Goal: Task Accomplishment & Management: Manage account settings

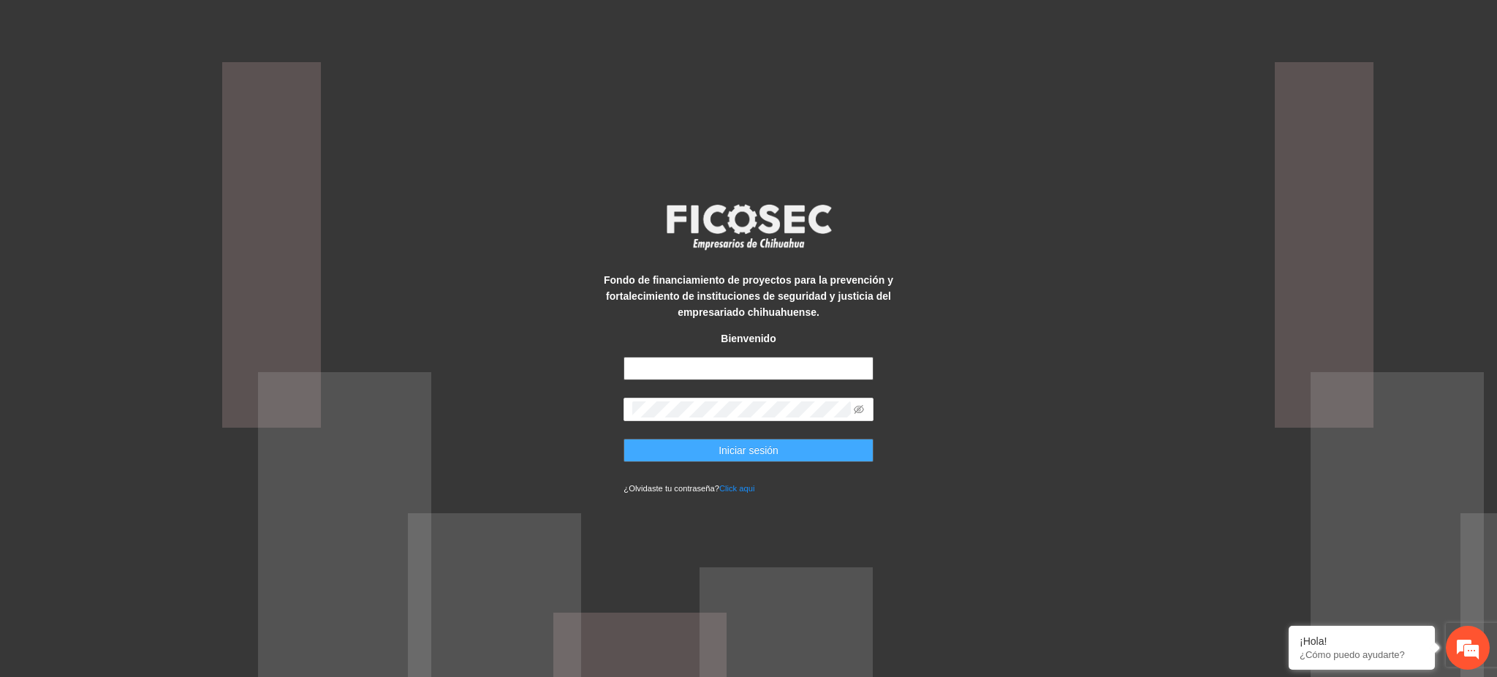
type input "**********"
click at [764, 458] on span "Iniciar sesión" at bounding box center [748, 450] width 60 height 16
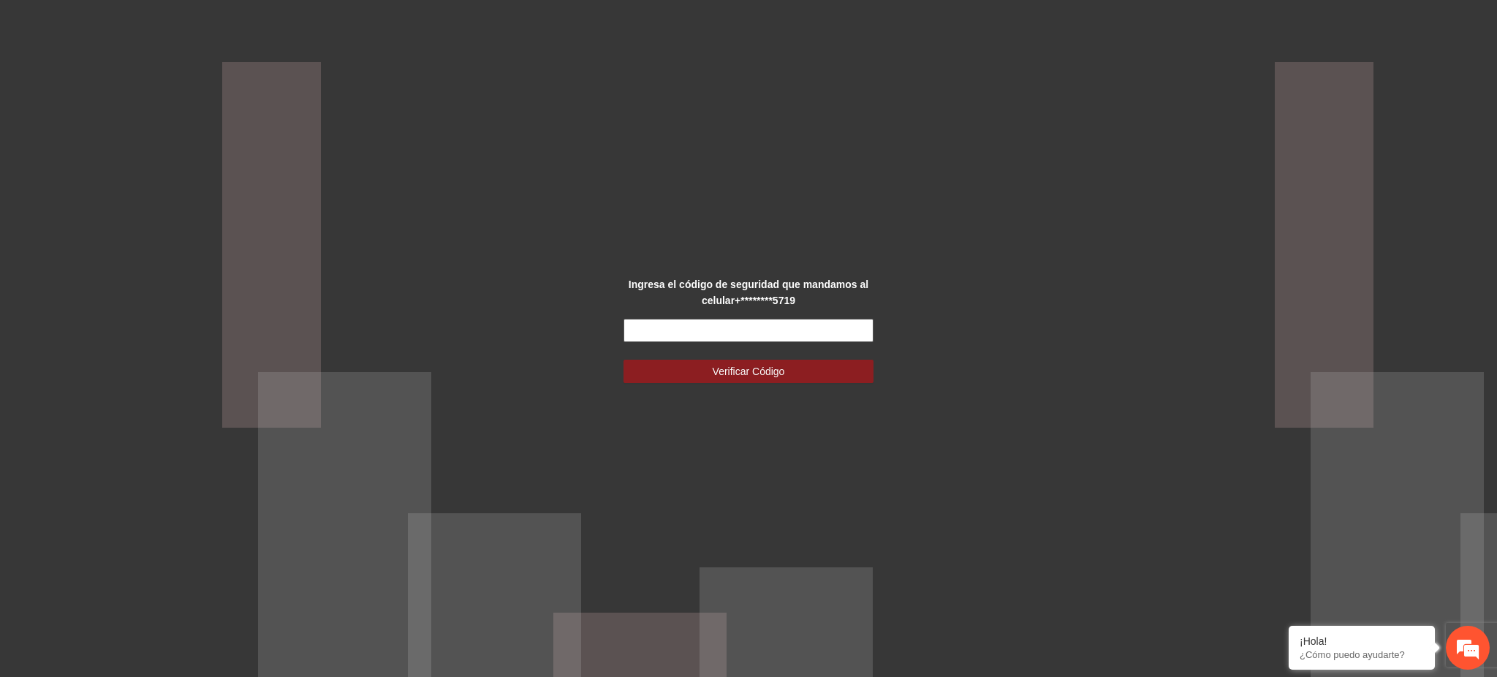
click at [721, 332] on input "text" at bounding box center [747, 330] width 249 height 23
type input "******"
click at [623, 360] on button "Verificar Código" at bounding box center [747, 371] width 249 height 23
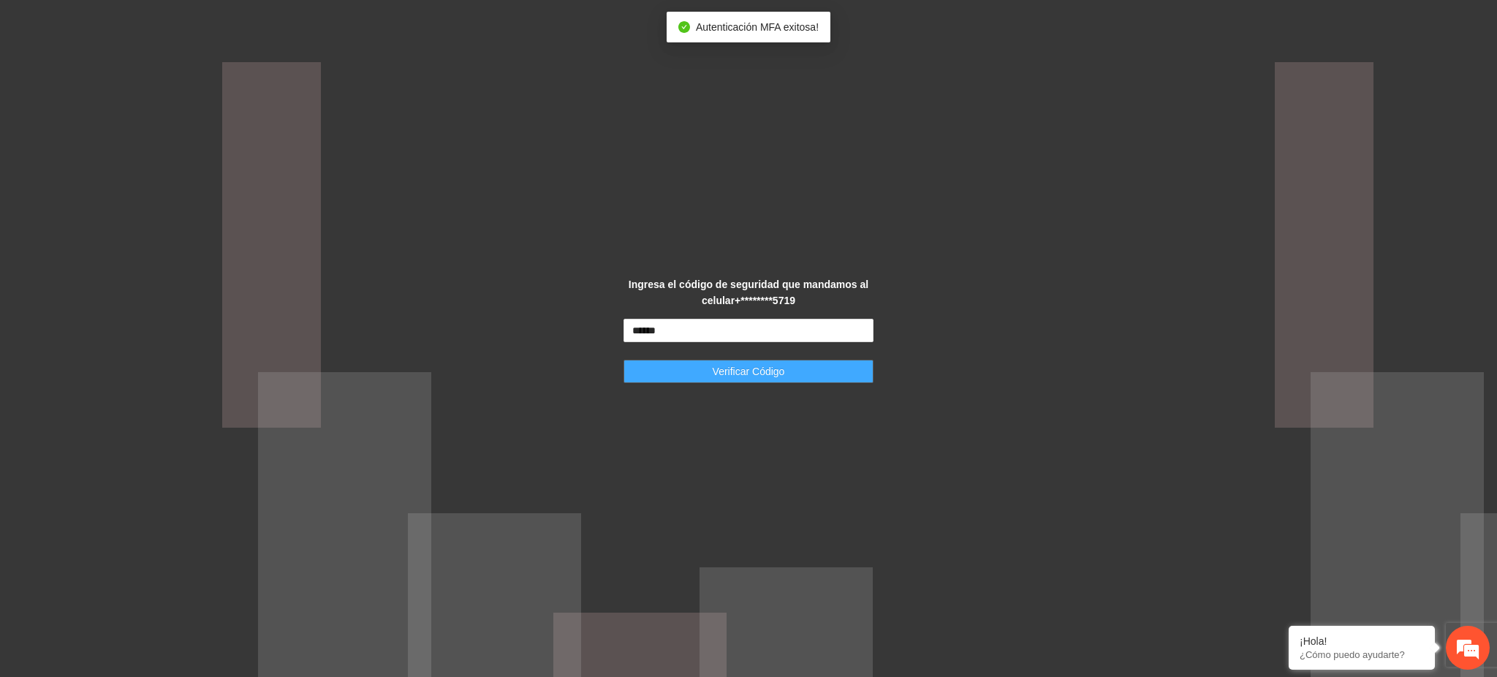
click at [737, 368] on span "Verificar Código" at bounding box center [749, 371] width 72 height 16
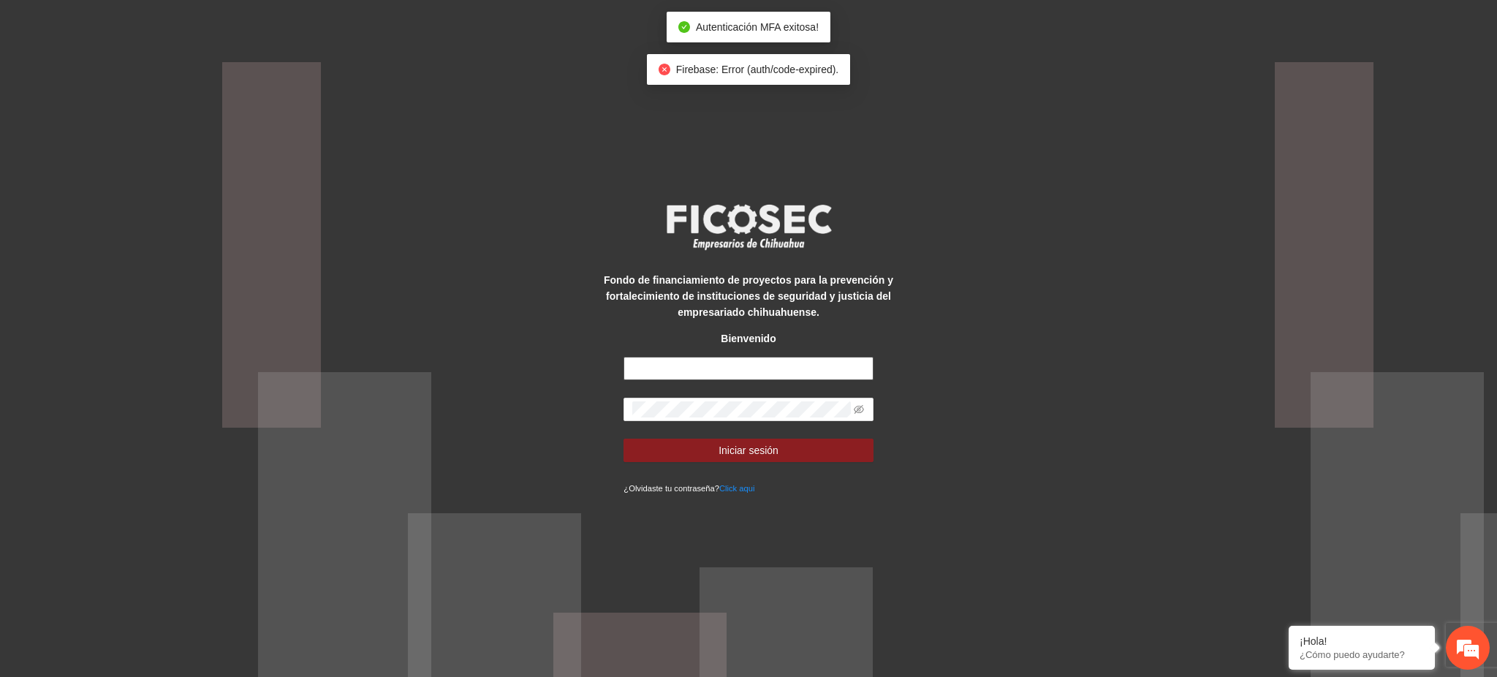
type input "**********"
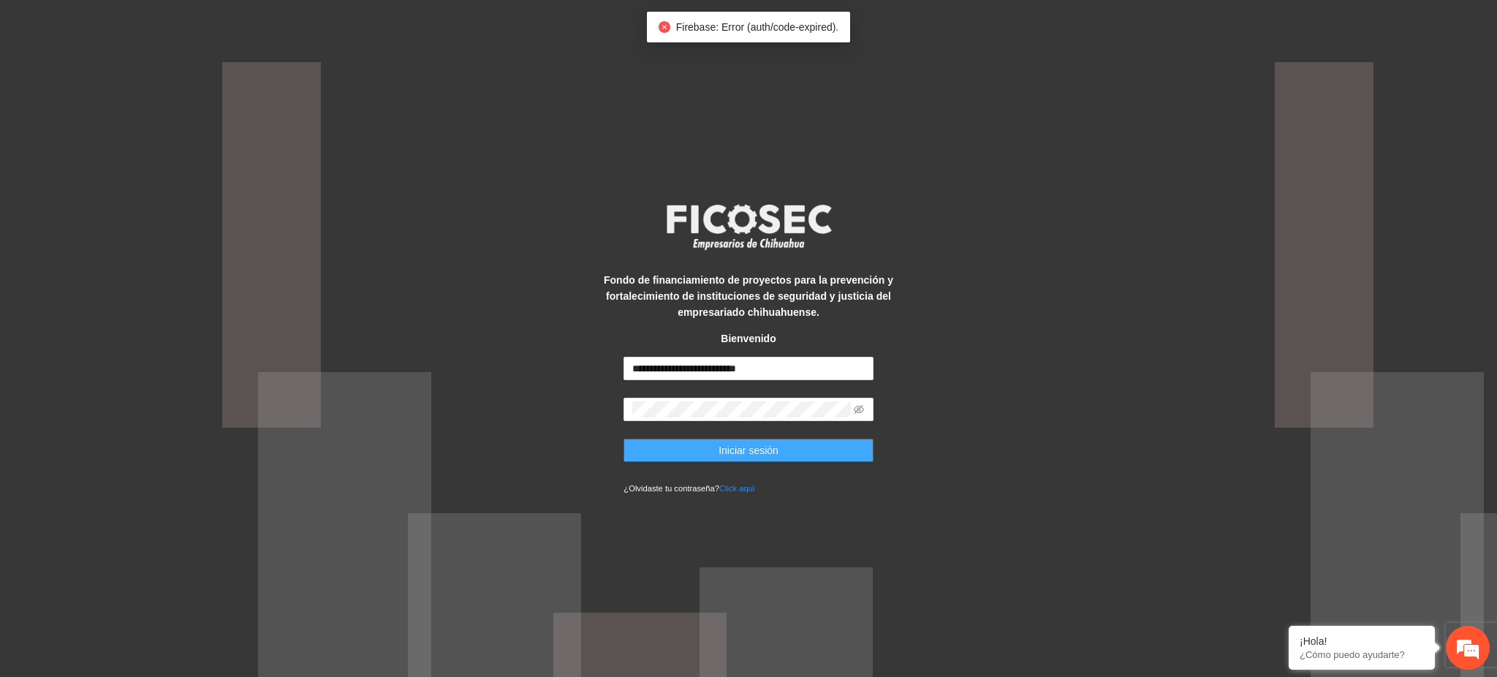
click at [773, 446] on span "Iniciar sesión" at bounding box center [748, 450] width 60 height 16
type input "**********"
click at [734, 450] on span "Iniciar sesión" at bounding box center [748, 450] width 60 height 16
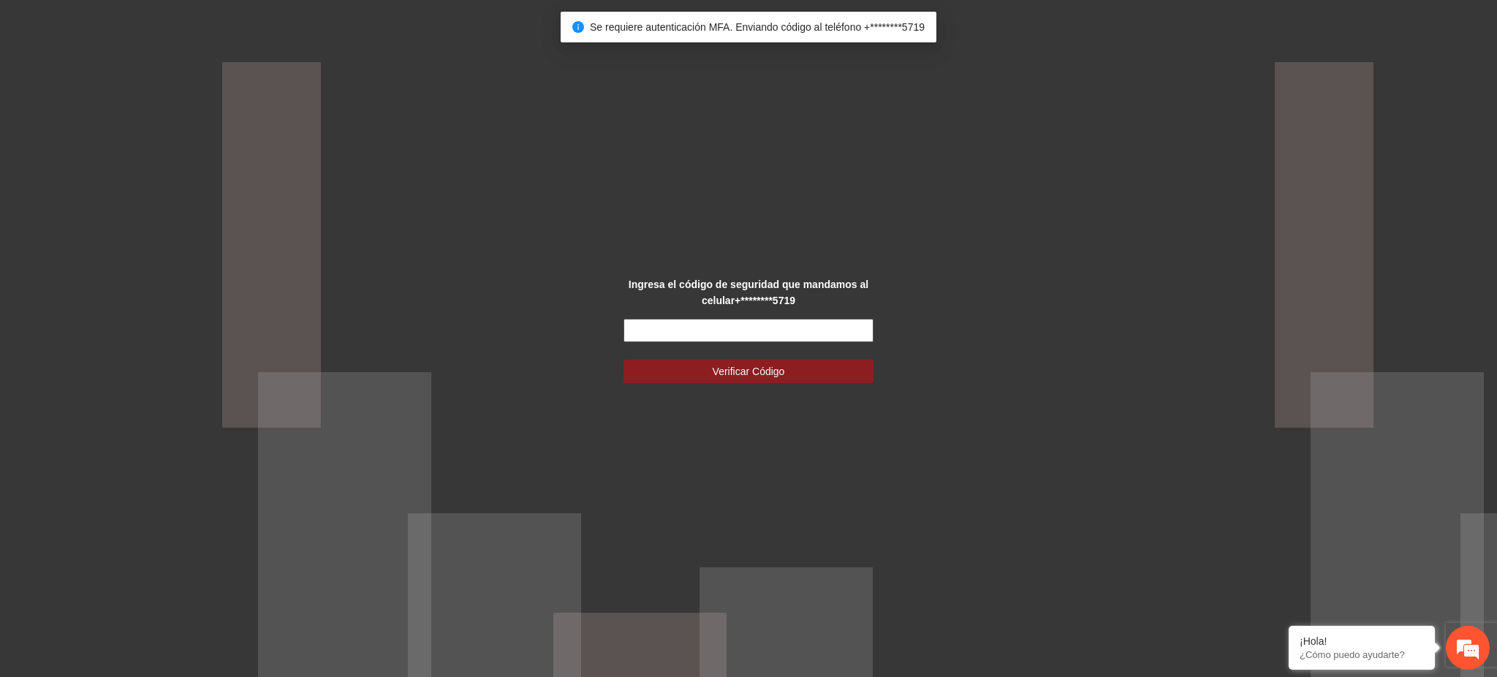
click at [684, 331] on input "text" at bounding box center [747, 330] width 249 height 23
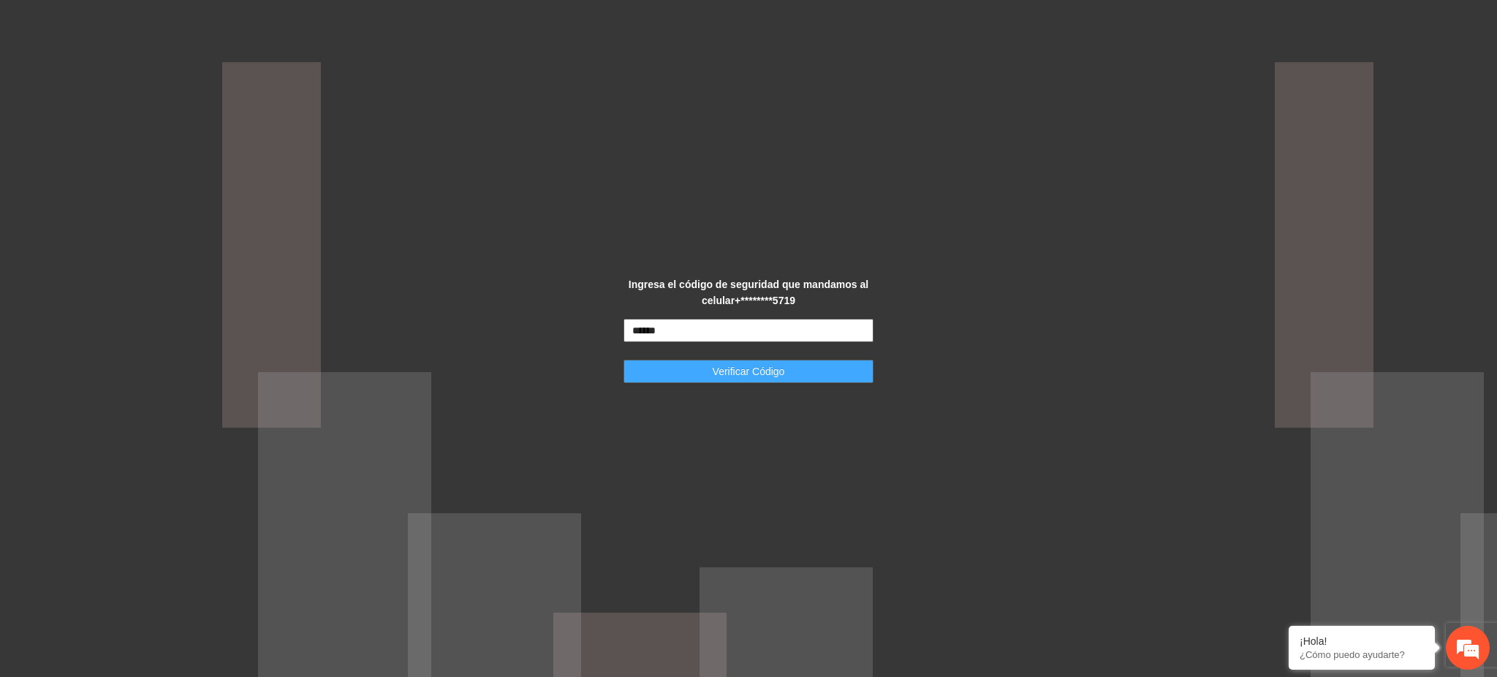
type input "******"
click at [675, 362] on button "Verificar Código" at bounding box center [747, 371] width 249 height 23
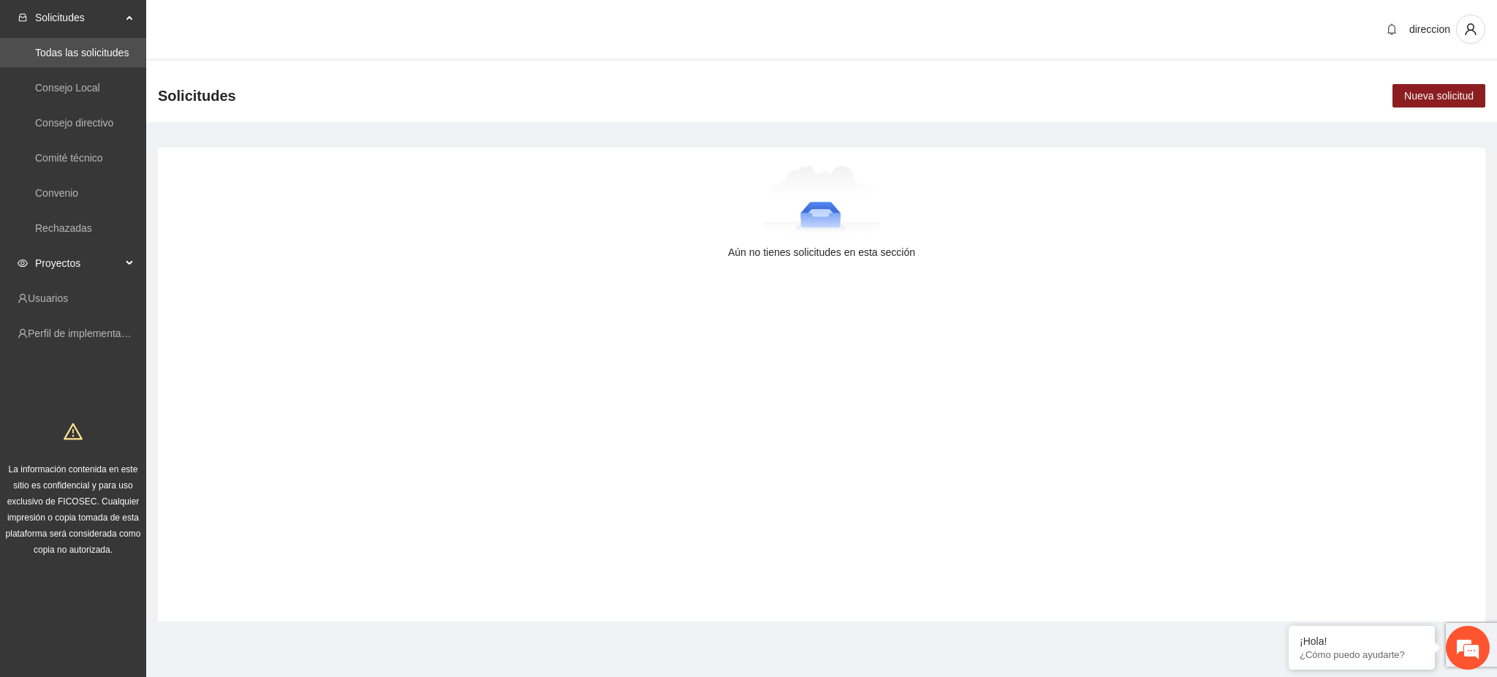
click at [44, 257] on span "Proyectos" at bounding box center [78, 262] width 86 height 29
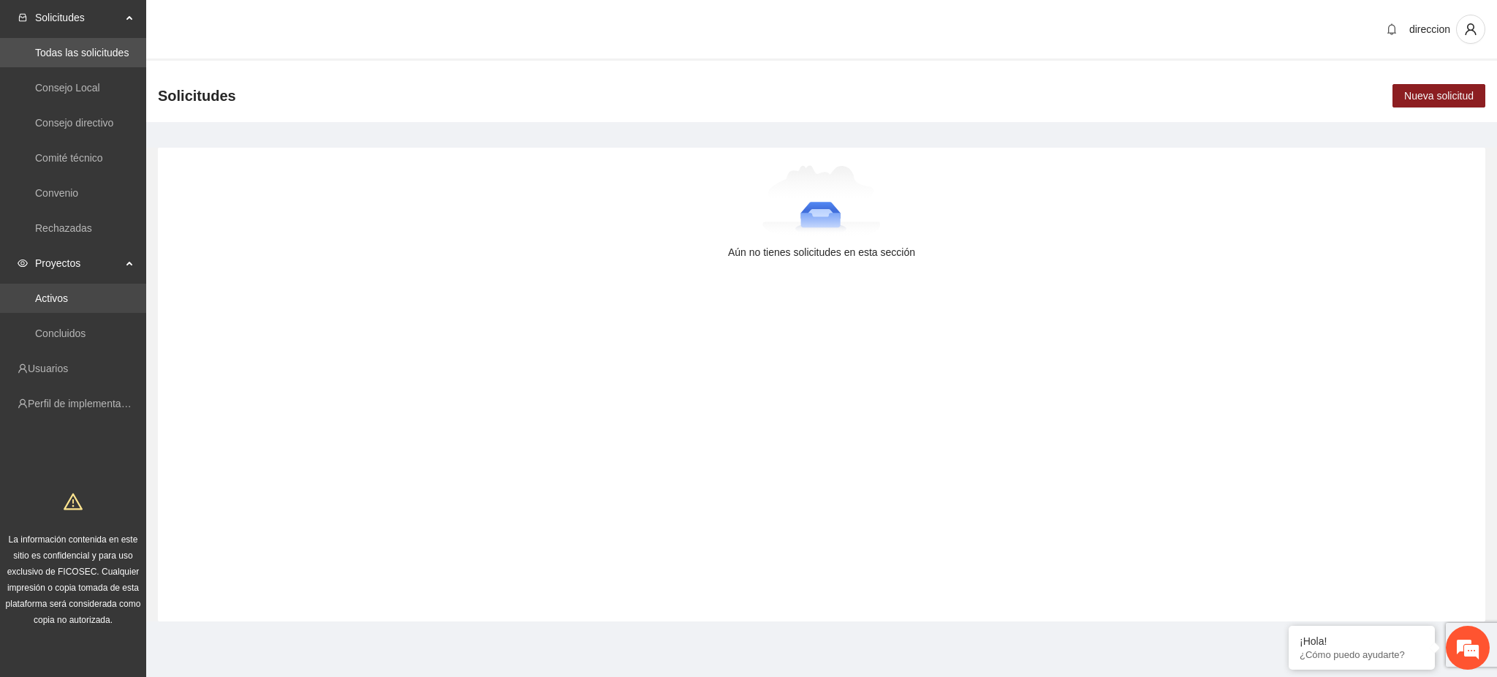
click at [58, 298] on link "Activos" at bounding box center [51, 298] width 33 height 12
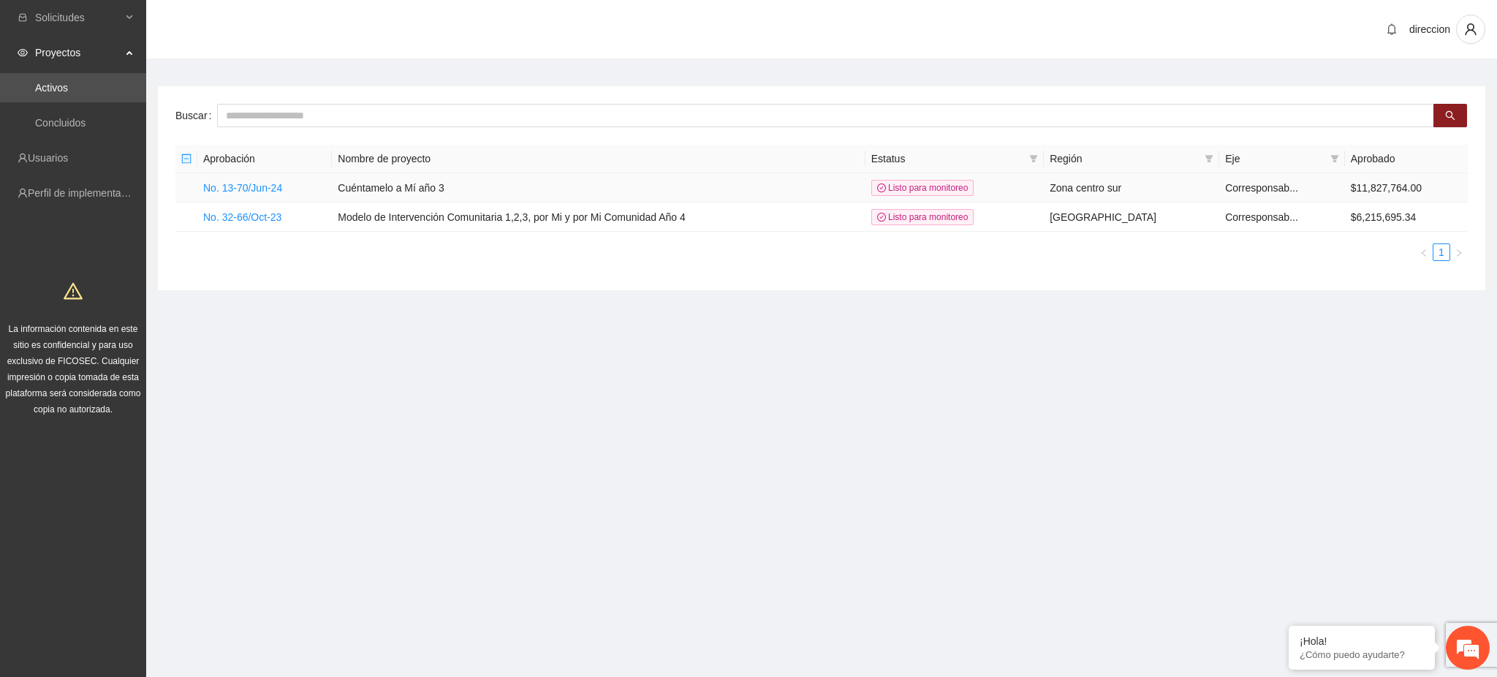
click at [200, 187] on td "No. 13-70/Jun-24" at bounding box center [264, 187] width 134 height 29
click at [244, 194] on td "No. 13-70/Jun-24" at bounding box center [264, 187] width 134 height 29
click at [246, 189] on link "No. 13-70/Jun-24" at bounding box center [242, 188] width 79 height 12
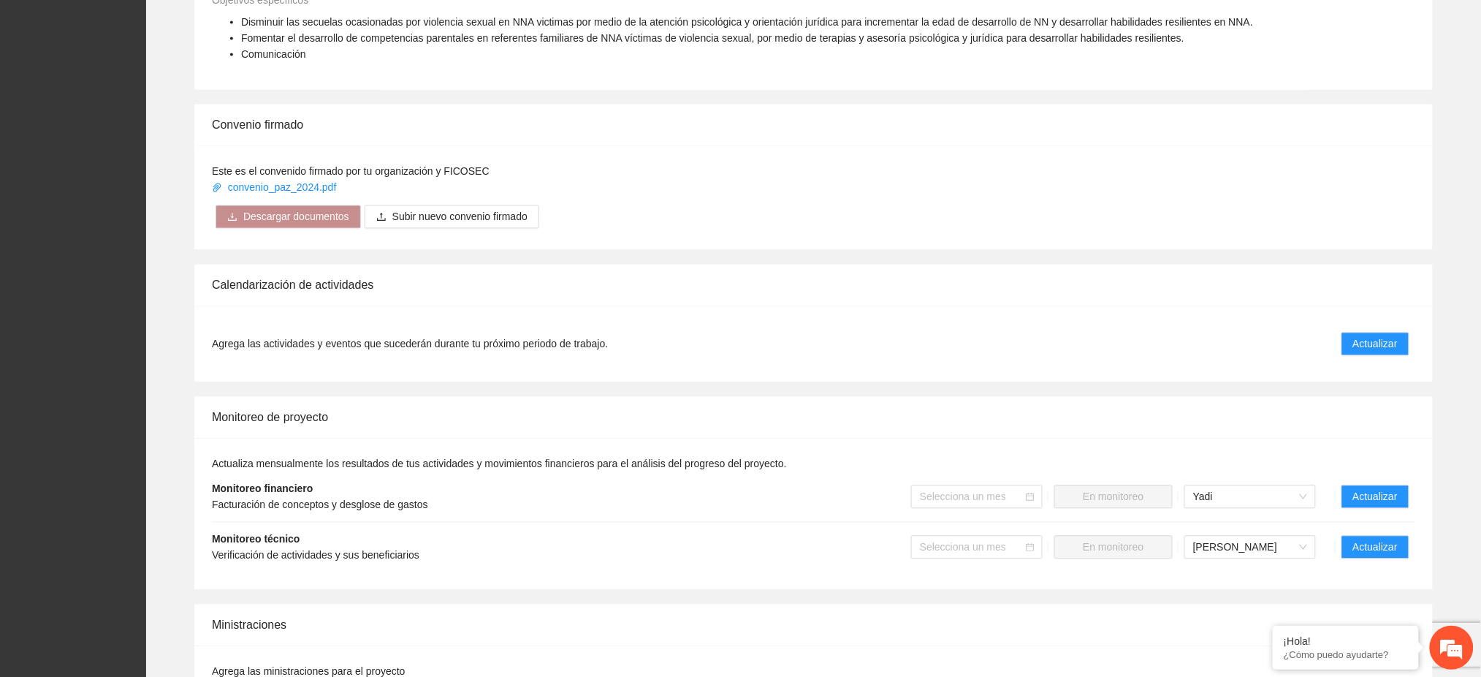
scroll to position [1169, 0]
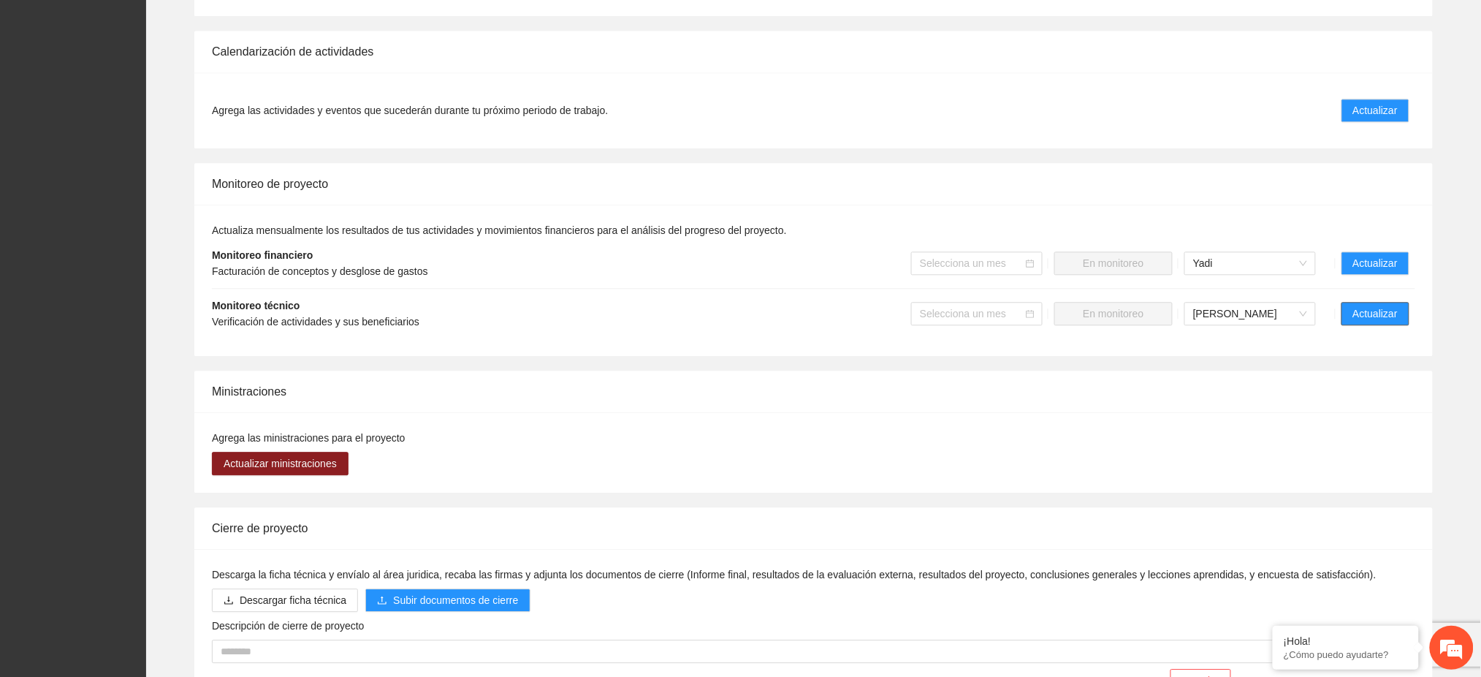
click at [1383, 305] on span "Actualizar" at bounding box center [1376, 313] width 45 height 16
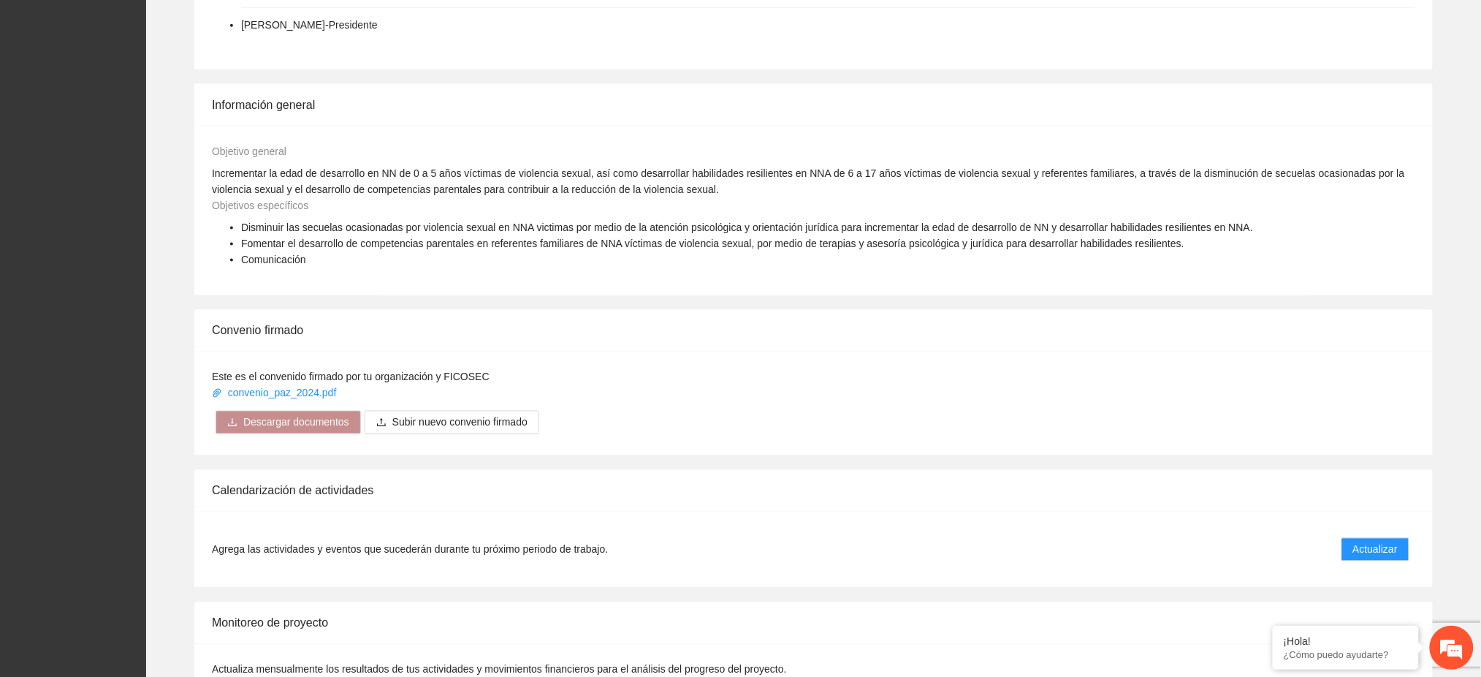
scroll to position [1071, 0]
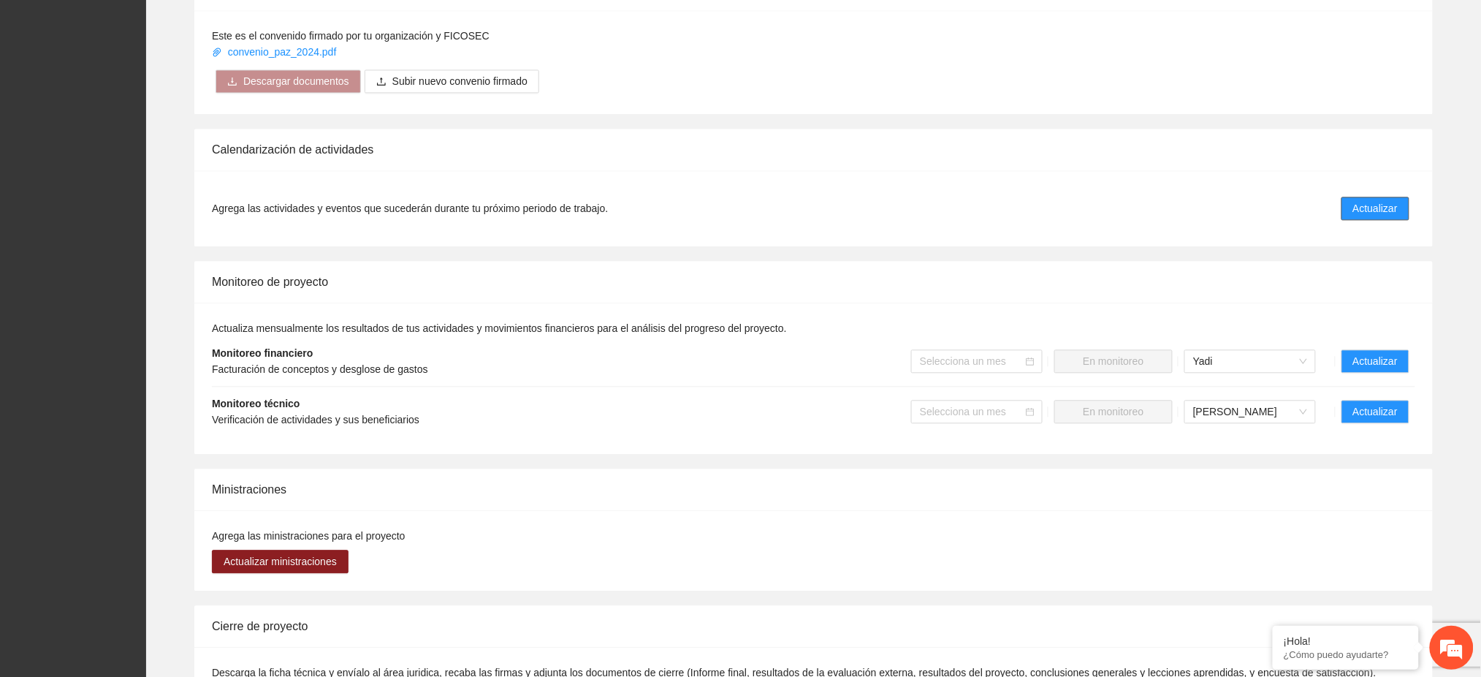
click at [1408, 197] on button "Actualizar" at bounding box center [1376, 208] width 68 height 23
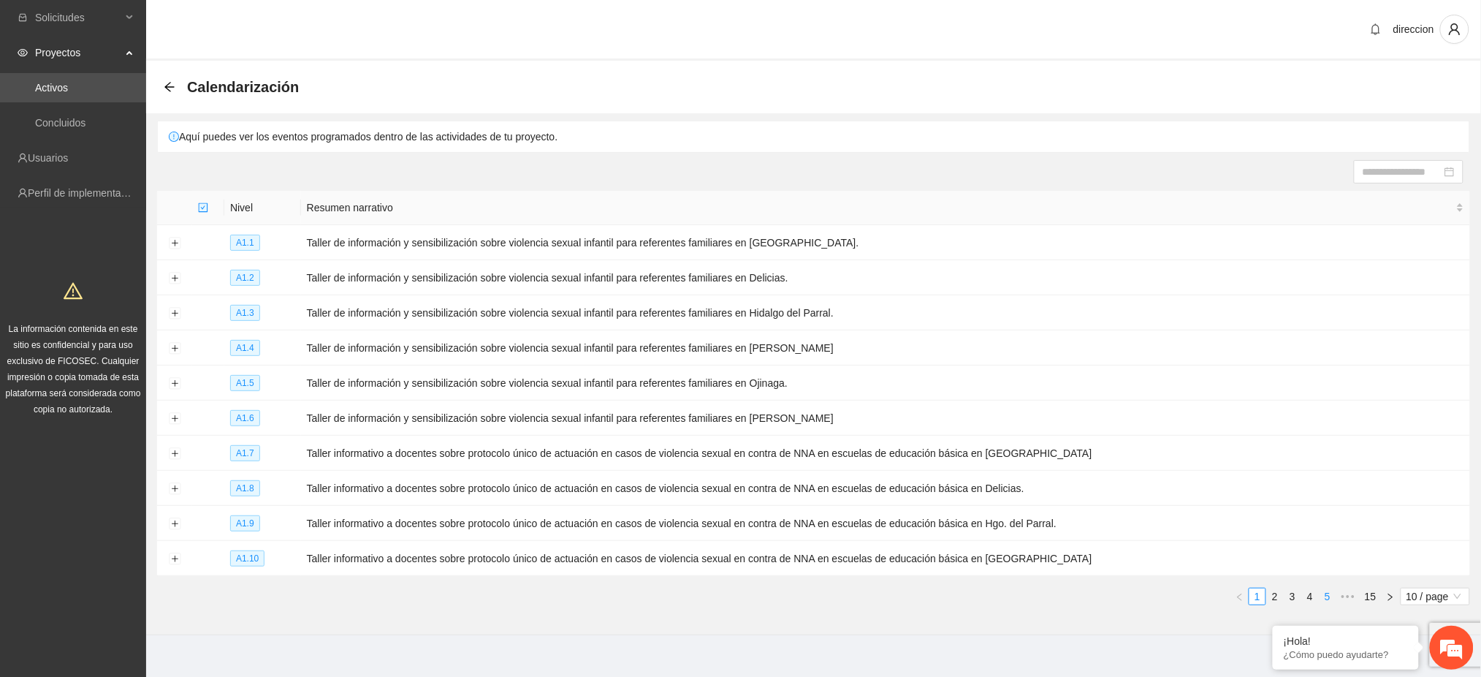
click at [1330, 603] on link "5" at bounding box center [1328, 596] width 16 height 16
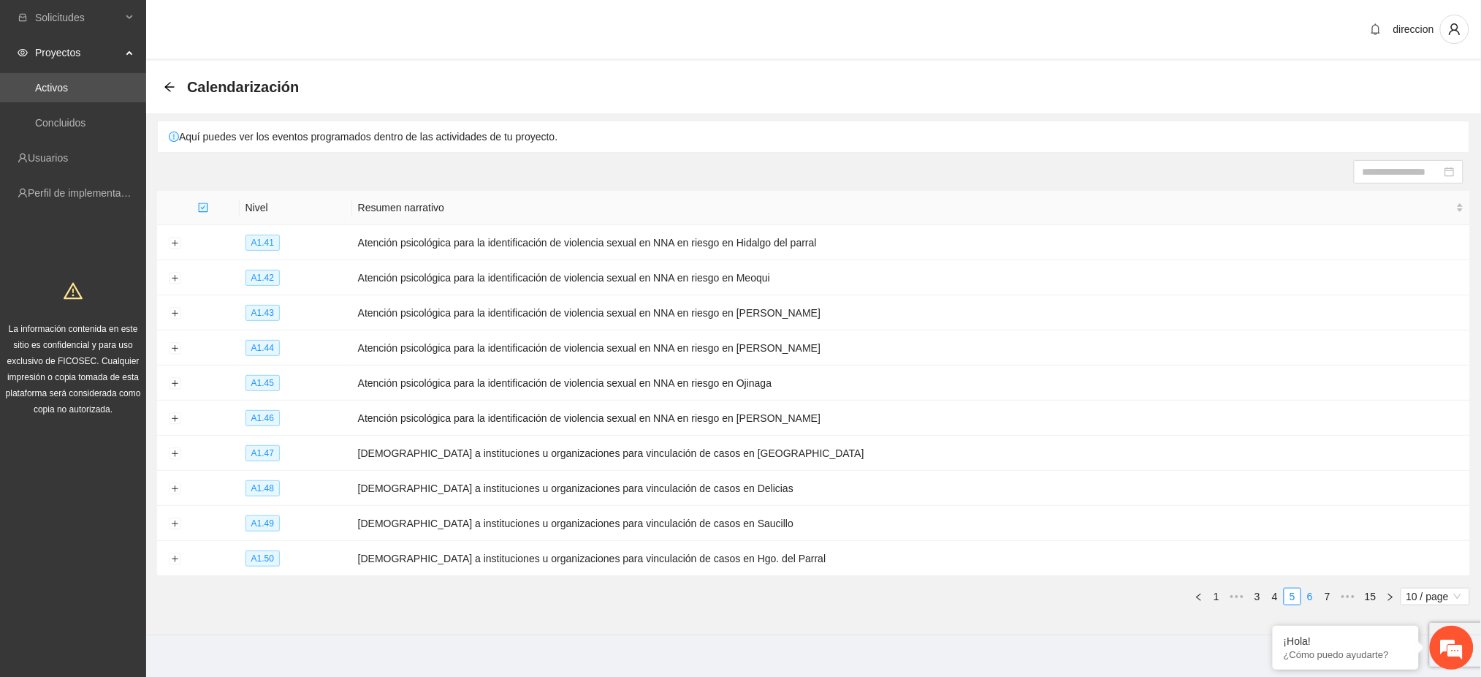
click at [1312, 603] on link "6" at bounding box center [1310, 596] width 16 height 16
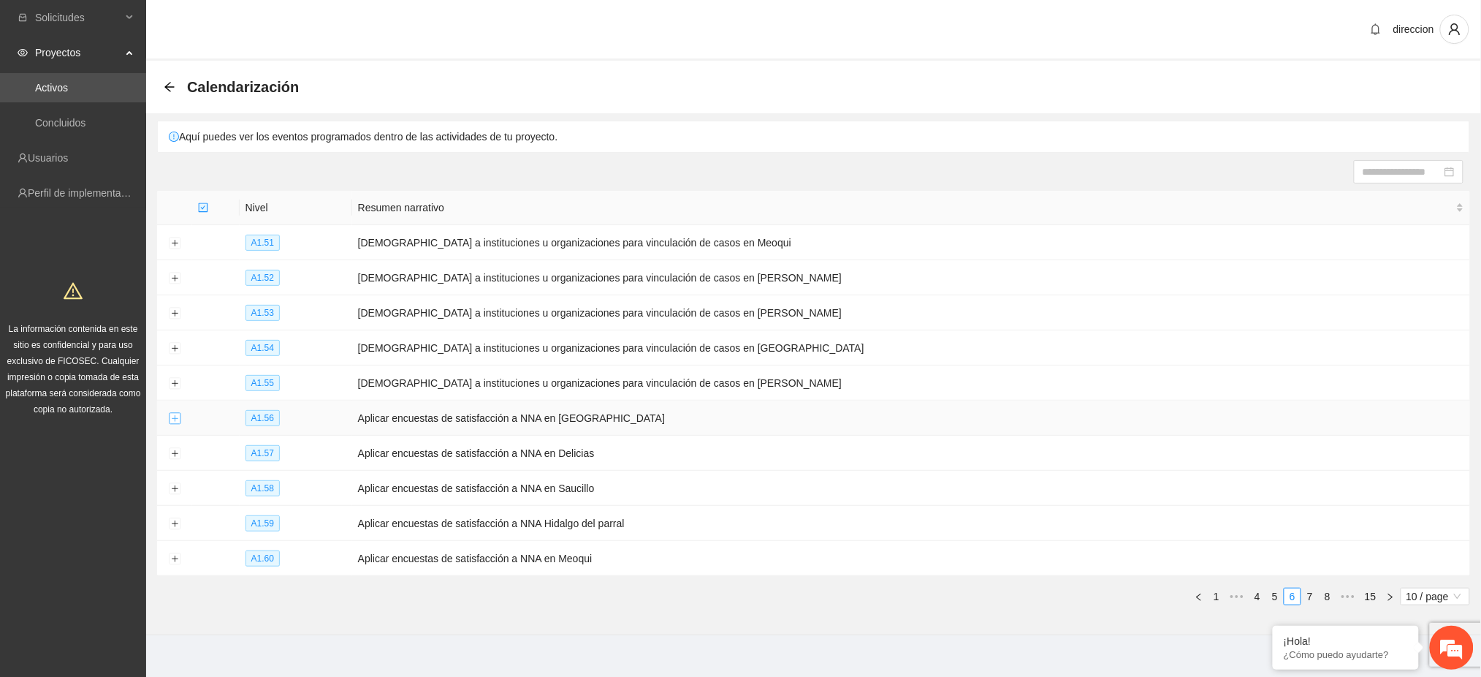
click at [173, 420] on button "Expand row" at bounding box center [175, 419] width 12 height 12
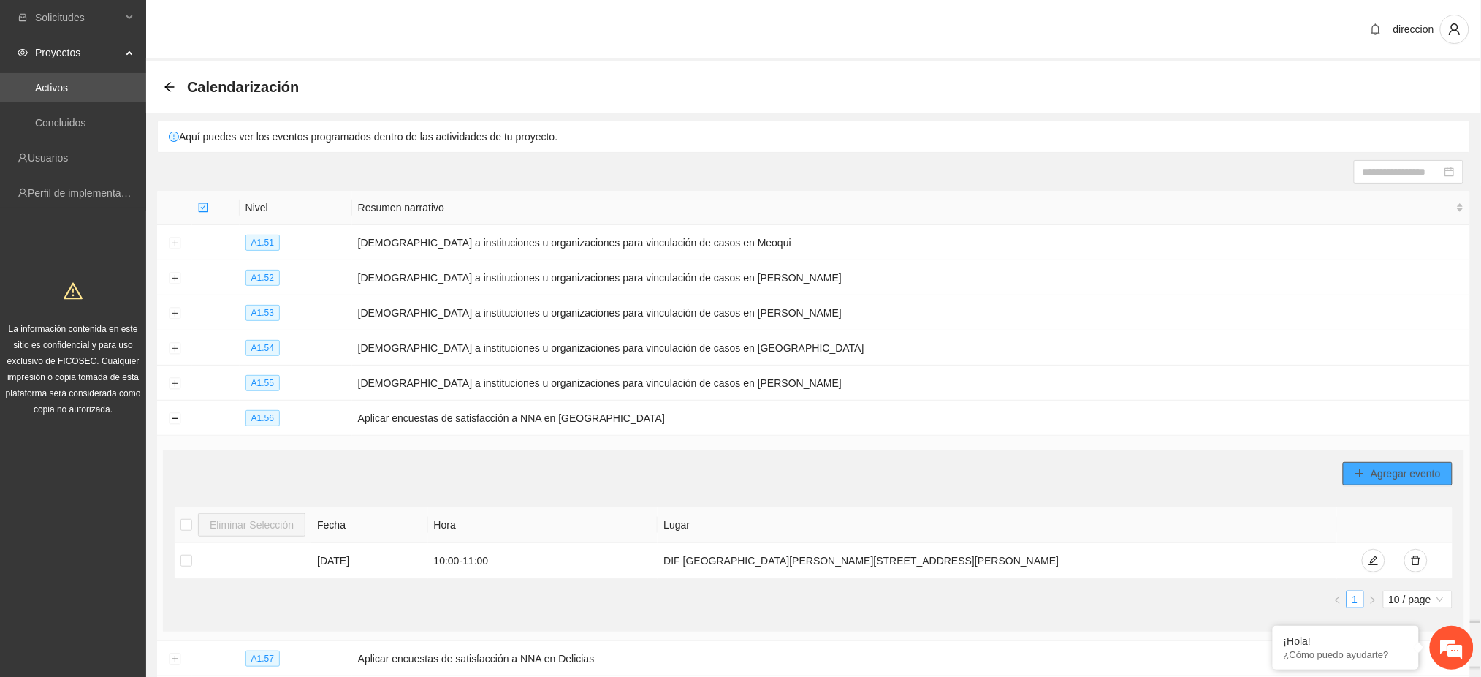
click at [1374, 478] on span "Agregar evento" at bounding box center [1406, 474] width 70 height 16
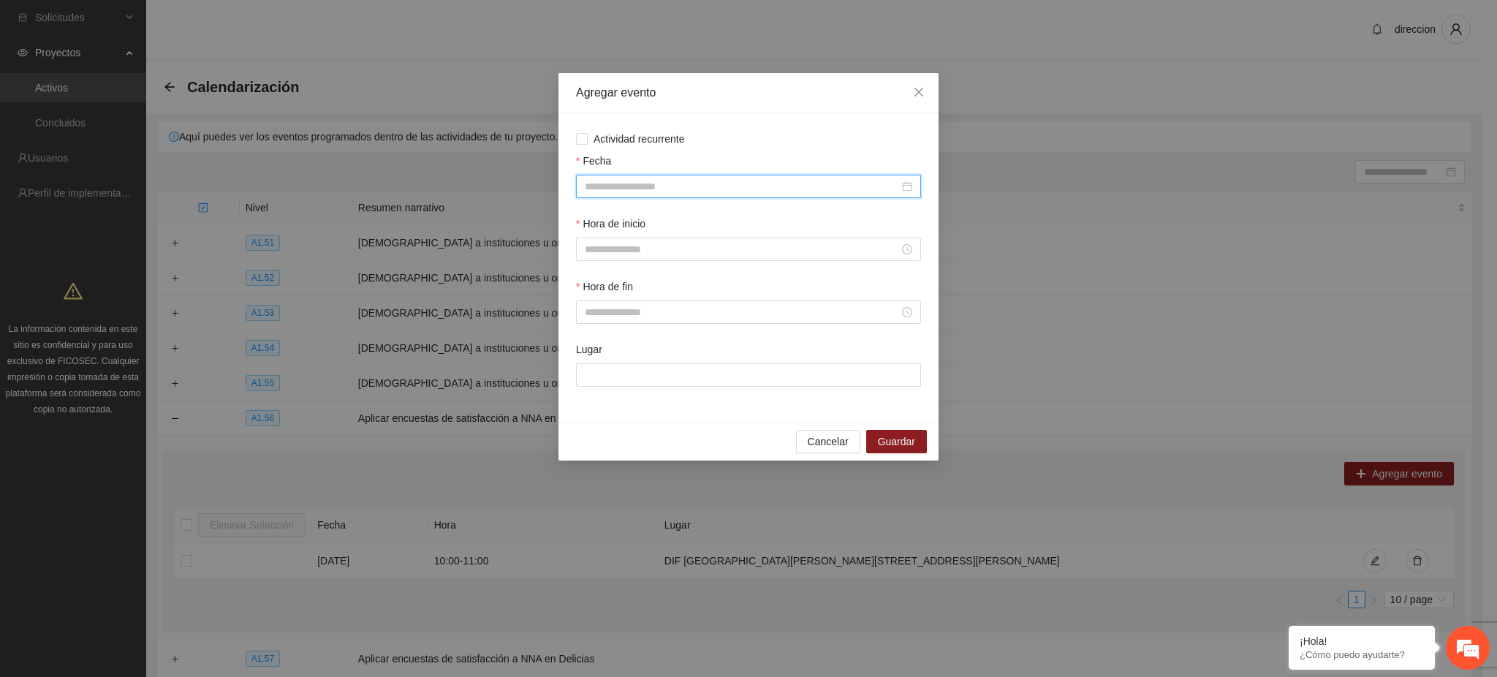
click at [606, 194] on input "Fecha" at bounding box center [742, 186] width 314 height 16
click at [607, 217] on span "button" at bounding box center [607, 217] width 7 height 7
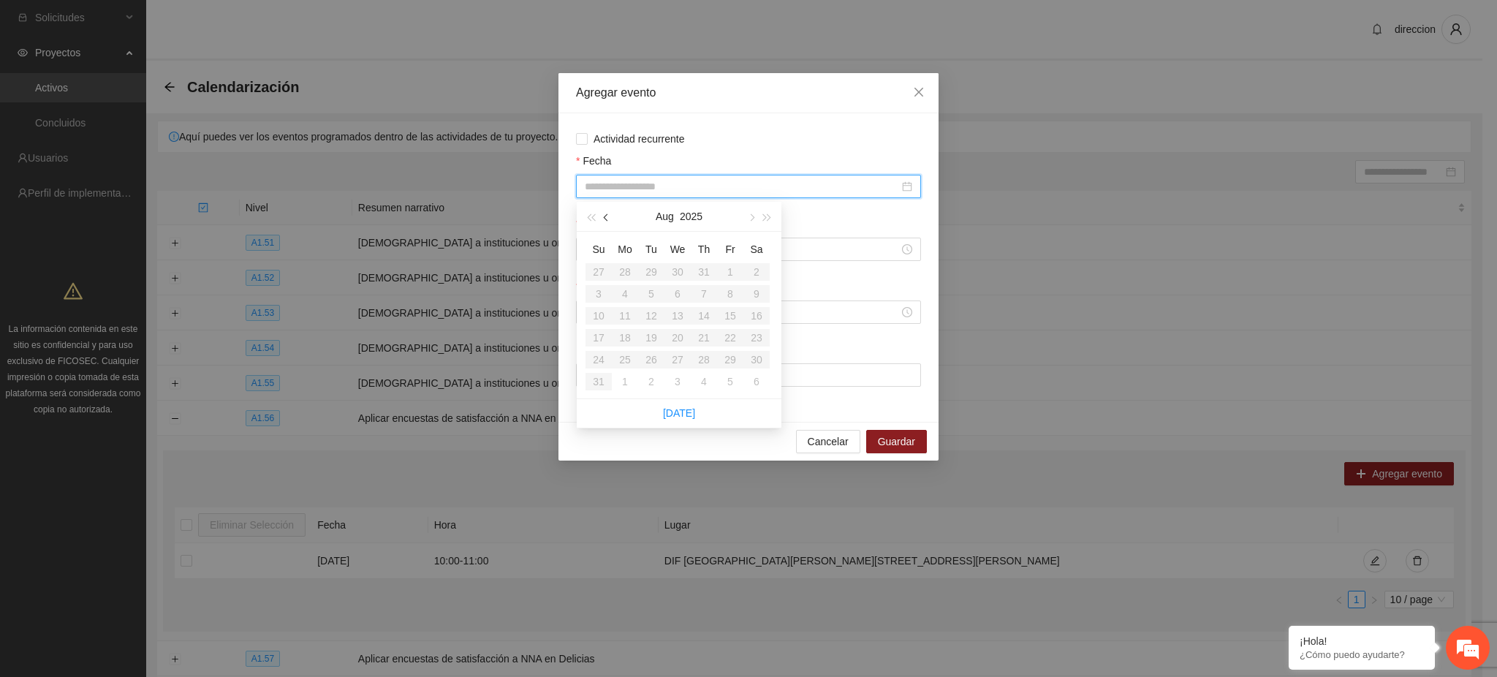
click at [607, 217] on span "button" at bounding box center [607, 217] width 7 height 7
click at [822, 439] on span "Cancelar" at bounding box center [828, 441] width 41 height 16
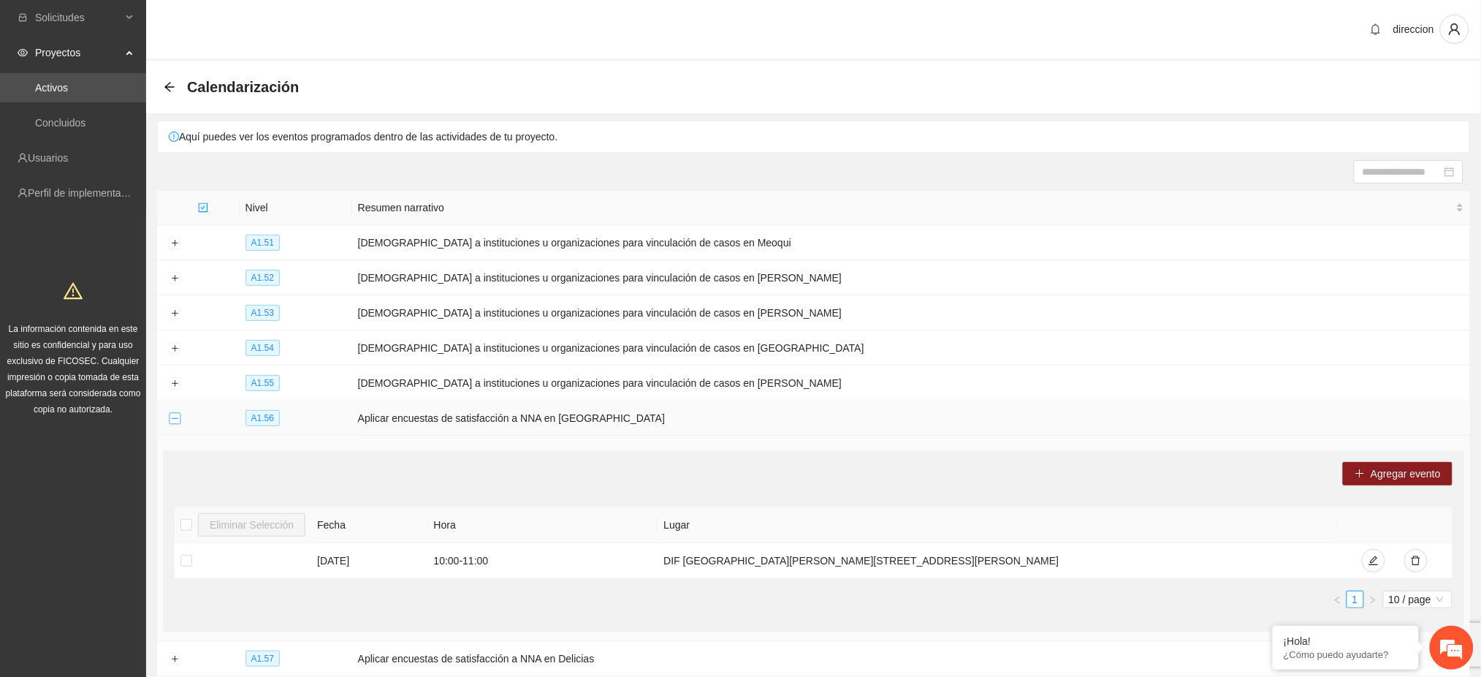
click at [173, 417] on button "Collapse row" at bounding box center [175, 419] width 12 height 12
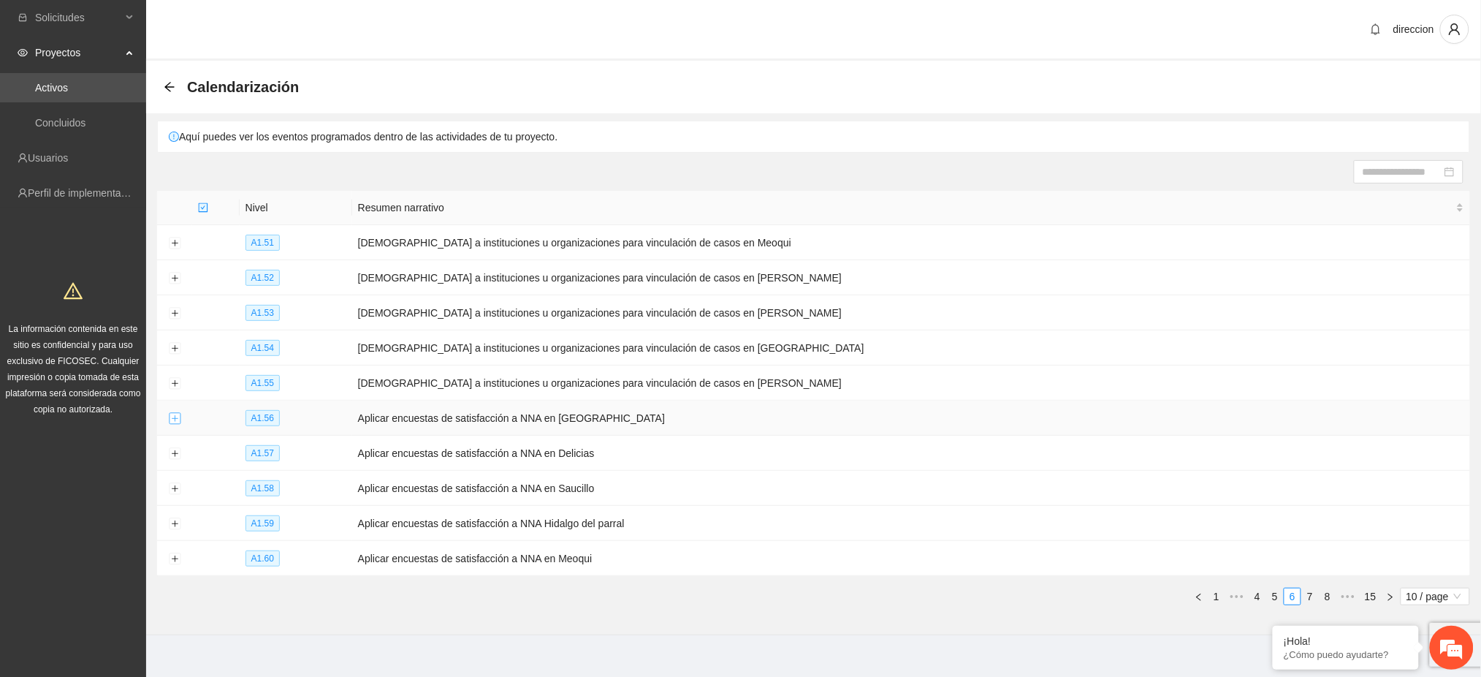
click at [176, 417] on button "Expand row" at bounding box center [175, 419] width 12 height 12
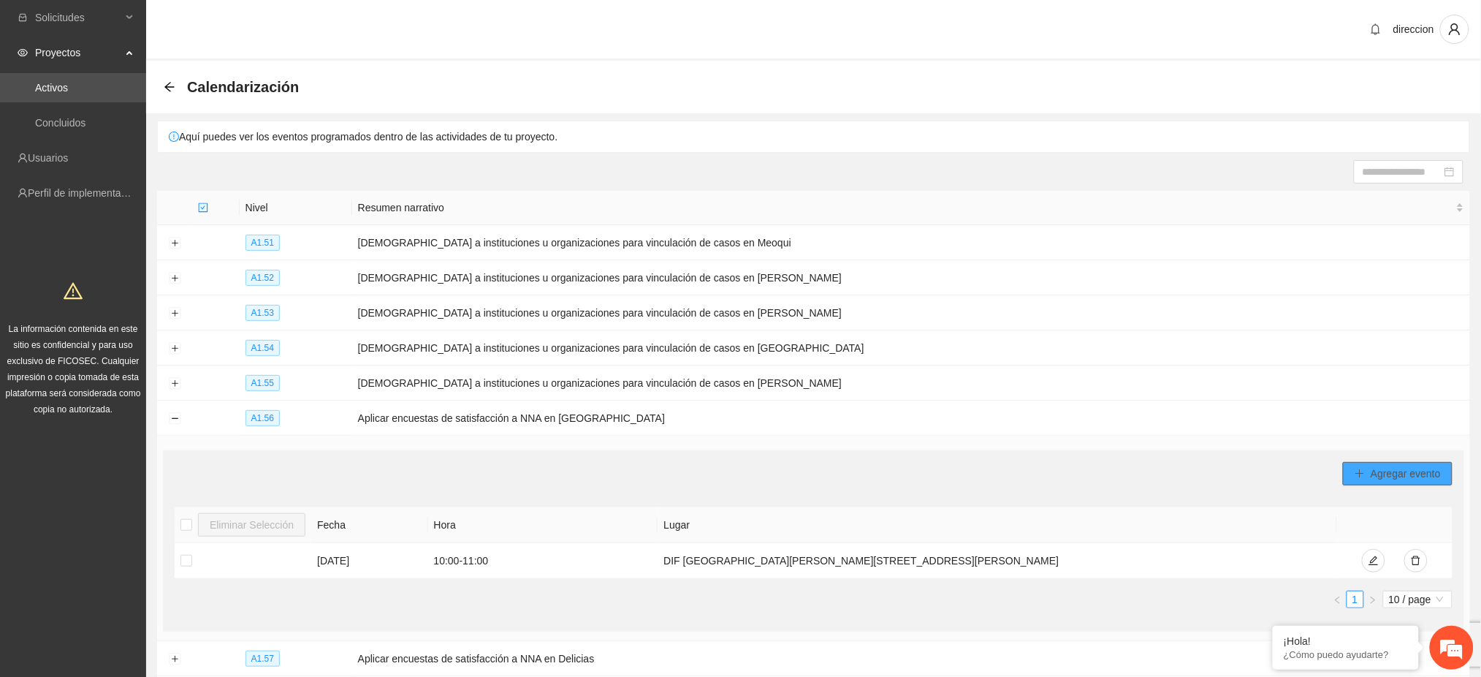
click at [1398, 475] on span "Agregar evento" at bounding box center [1406, 474] width 70 height 16
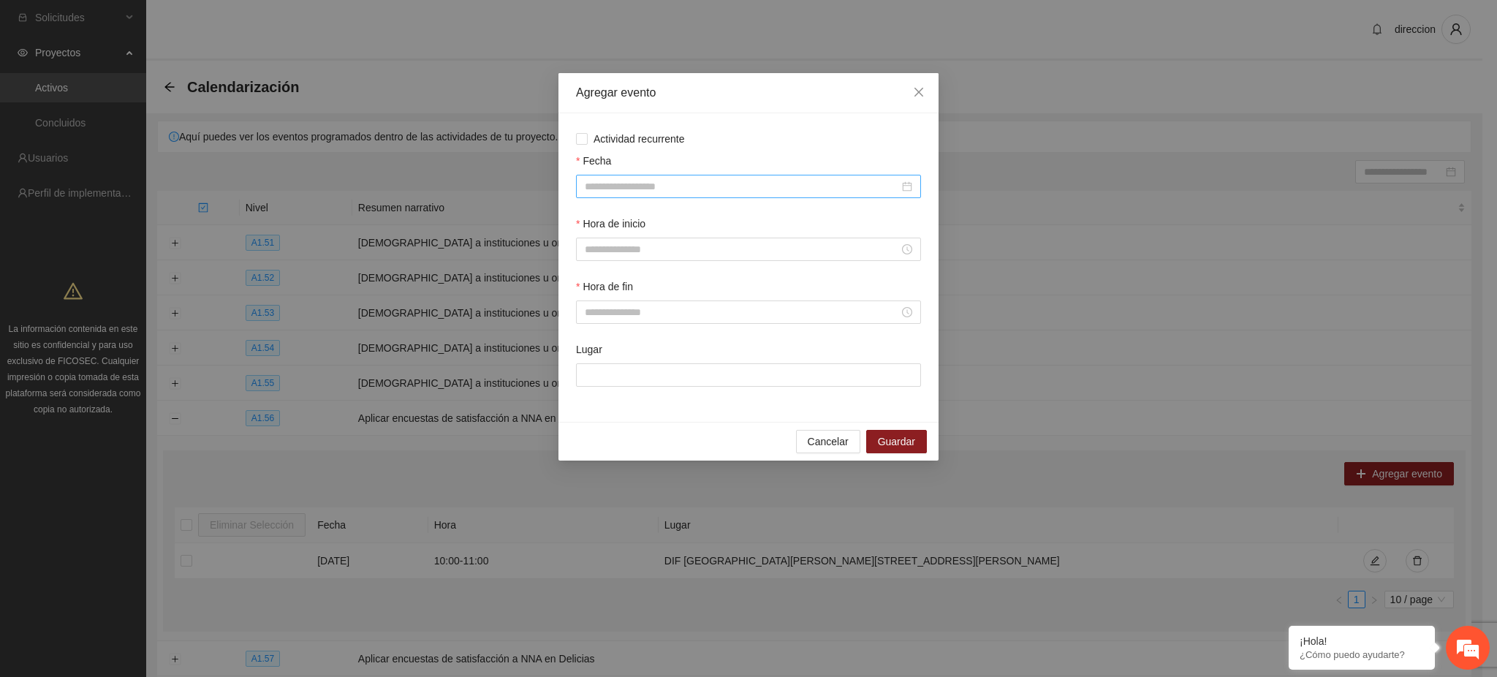
click at [639, 183] on input "Fecha" at bounding box center [742, 186] width 314 height 16
click at [747, 123] on div "Actividad recurrente Fecha Hora de inicio Hora de fin Lugar" at bounding box center [748, 267] width 380 height 308
click at [838, 444] on span "Cancelar" at bounding box center [828, 441] width 41 height 16
